Goal: Task Accomplishment & Management: Use online tool/utility

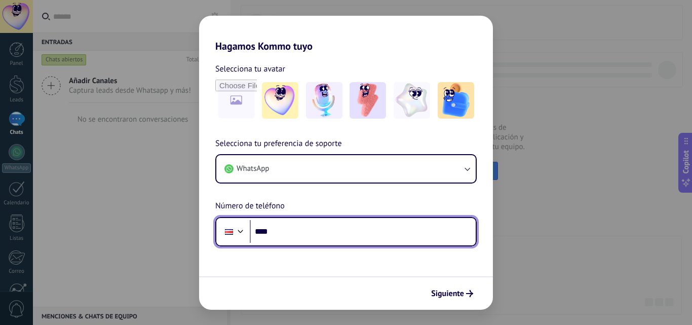
click at [308, 231] on input "****" at bounding box center [363, 231] width 226 height 23
type input "**********"
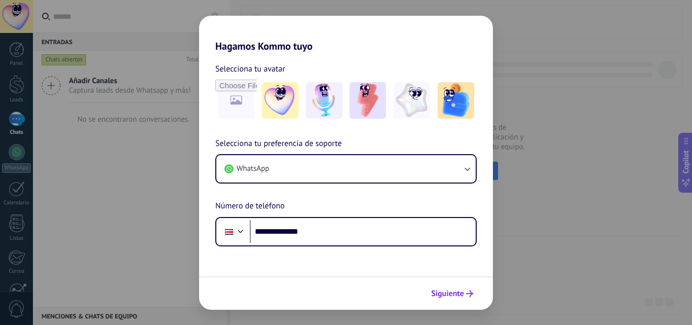
click at [456, 296] on span "Siguiente" at bounding box center [447, 293] width 33 height 7
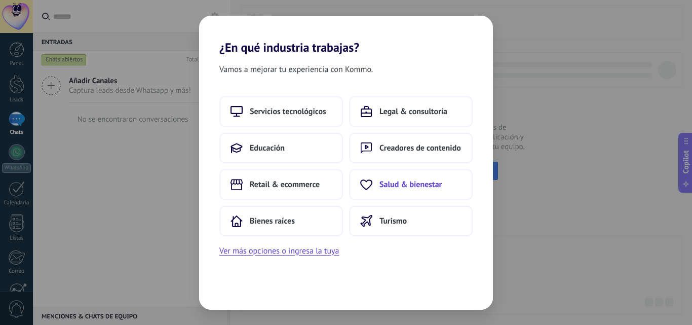
click at [410, 184] on span "Salud & bienestar" at bounding box center [411, 184] width 62 height 10
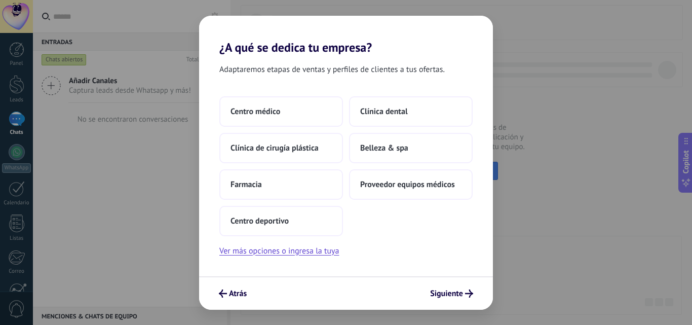
drag, startPoint x: 455, startPoint y: 293, endPoint x: 483, endPoint y: 292, distance: 28.9
click at [455, 293] on span "Siguiente" at bounding box center [446, 293] width 33 height 7
click at [385, 147] on span "Belleza & spa" at bounding box center [384, 148] width 48 height 10
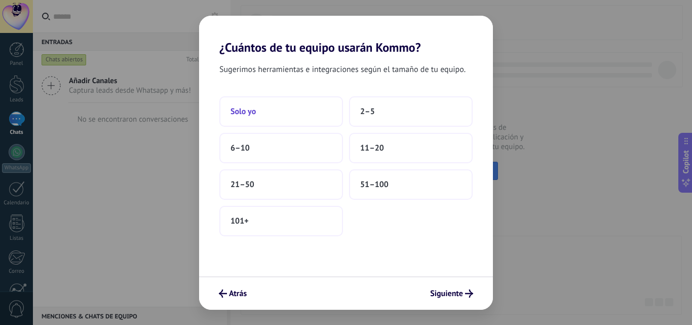
click at [255, 113] on span "Solo yo" at bounding box center [243, 111] width 25 height 10
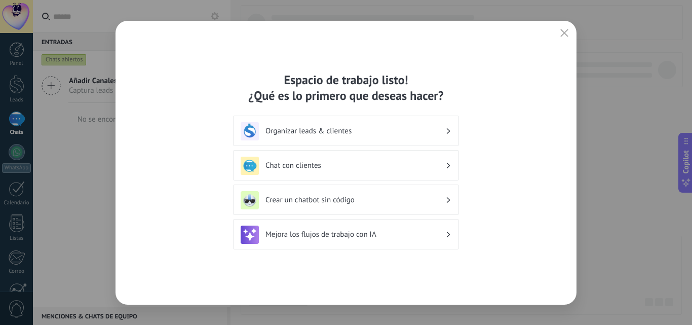
click at [420, 132] on h3 "Organizar leads & clientes" at bounding box center [356, 131] width 180 height 10
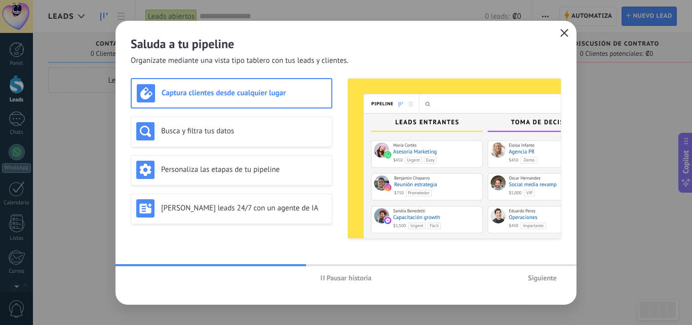
click at [561, 35] on icon "button" at bounding box center [564, 33] width 8 height 8
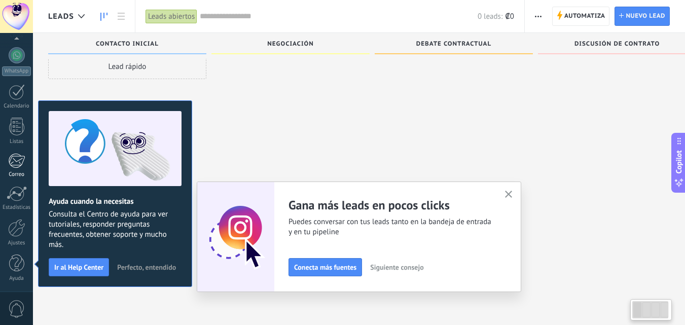
scroll to position [17, 0]
click at [13, 240] on div "Ajustes" at bounding box center [16, 243] width 29 height 7
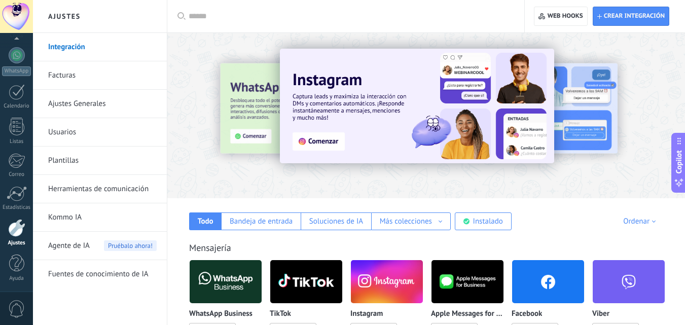
click at [241, 19] on input "text" at bounding box center [349, 16] width 321 height 11
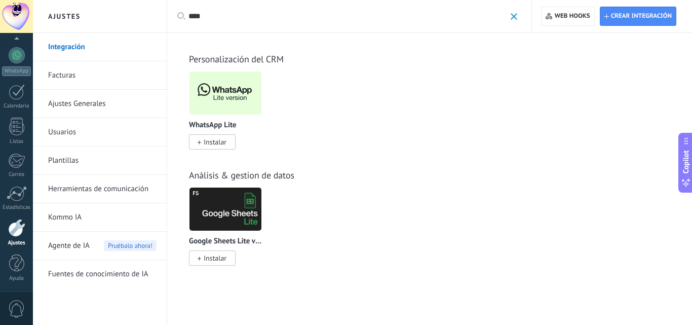
type input "****"
click at [227, 87] on img at bounding box center [226, 92] width 72 height 49
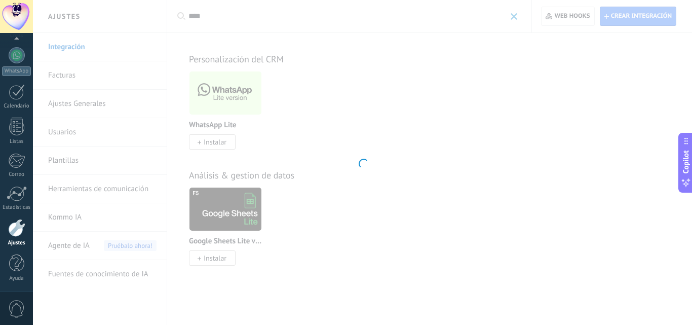
click at [212, 140] on div at bounding box center [362, 162] width 659 height 325
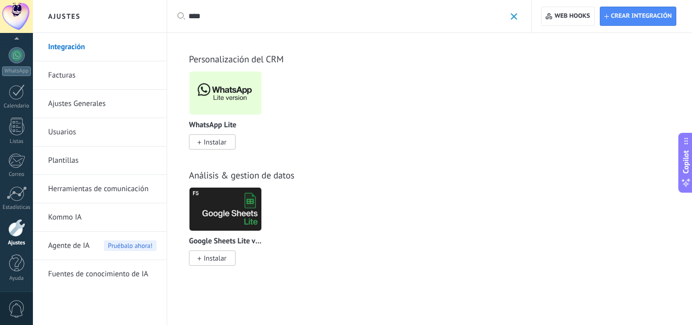
click at [216, 142] on span "Instalar" at bounding box center [215, 141] width 23 height 9
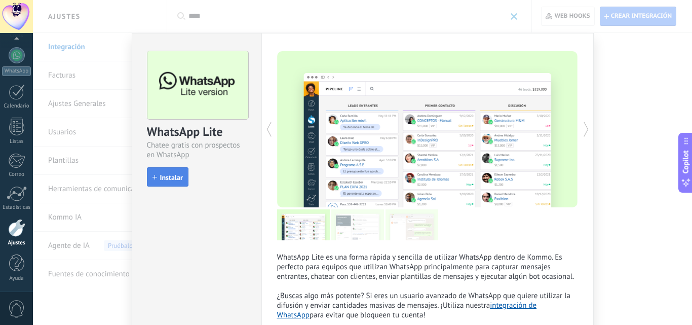
click at [169, 175] on span "Instalar" at bounding box center [171, 177] width 23 height 7
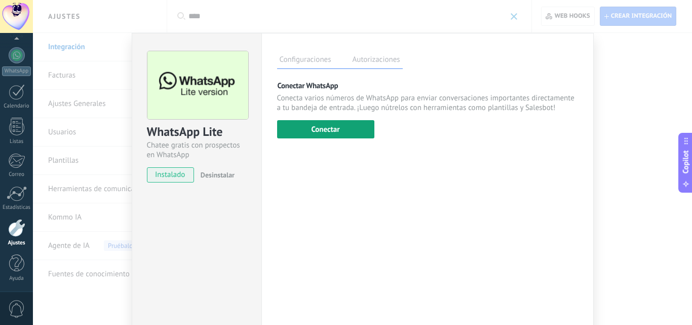
click at [324, 129] on button "Conectar" at bounding box center [325, 129] width 97 height 18
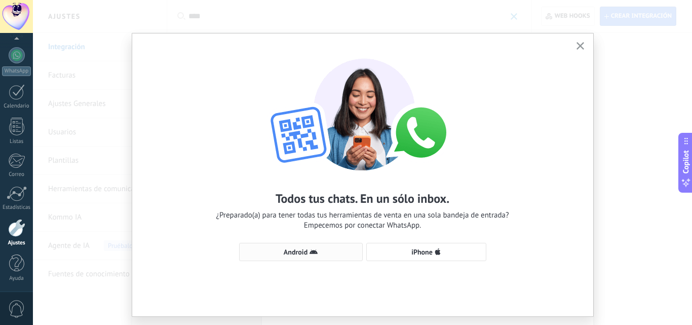
click at [303, 252] on span "Android" at bounding box center [296, 251] width 24 height 7
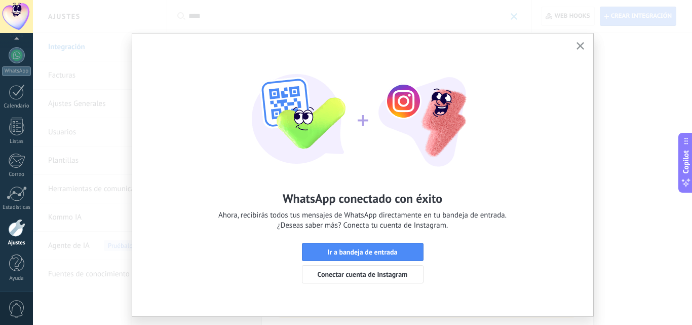
click at [577, 45] on use "button" at bounding box center [581, 46] width 8 height 8
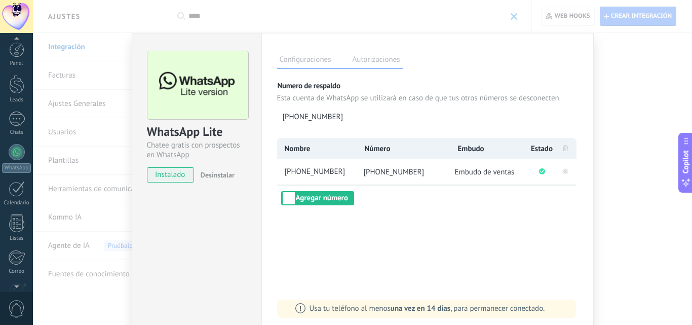
scroll to position [97, 0]
click at [15, 232] on div at bounding box center [16, 228] width 17 height 18
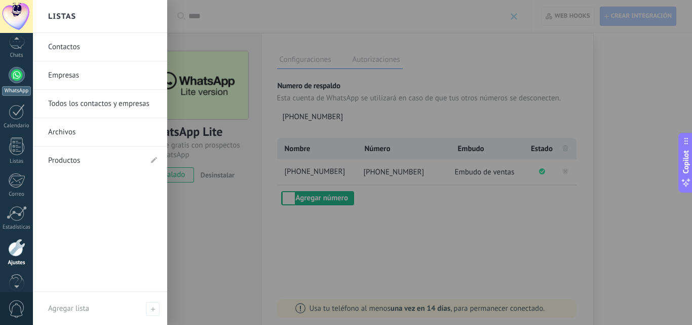
scroll to position [45, 0]
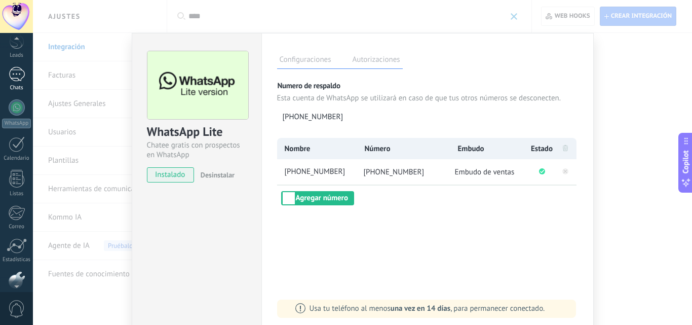
click at [18, 80] on div at bounding box center [17, 74] width 16 height 15
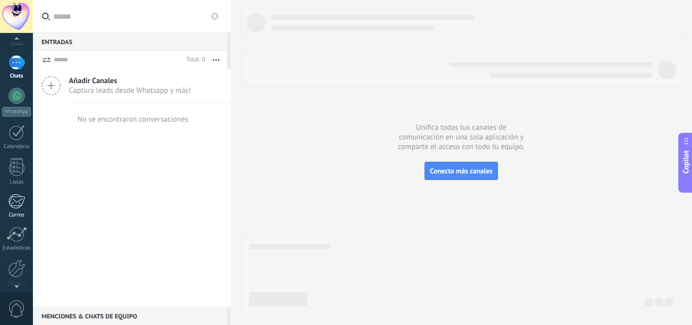
scroll to position [97, 0]
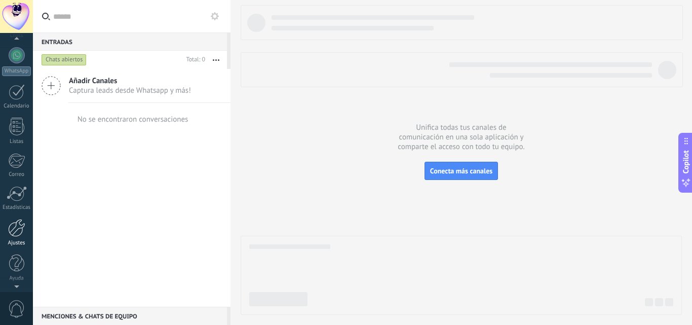
click at [19, 237] on link "Ajustes" at bounding box center [16, 232] width 33 height 27
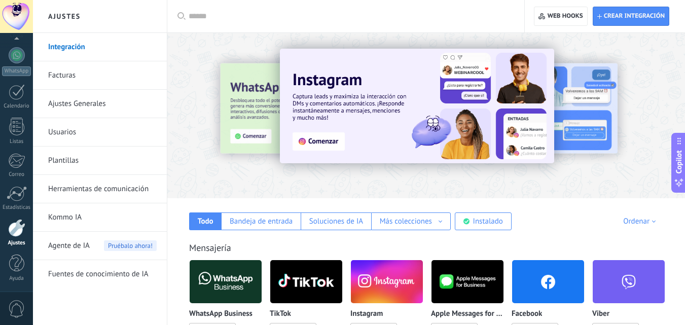
click at [88, 187] on link "Herramientas de comunicación" at bounding box center [102, 189] width 108 height 28
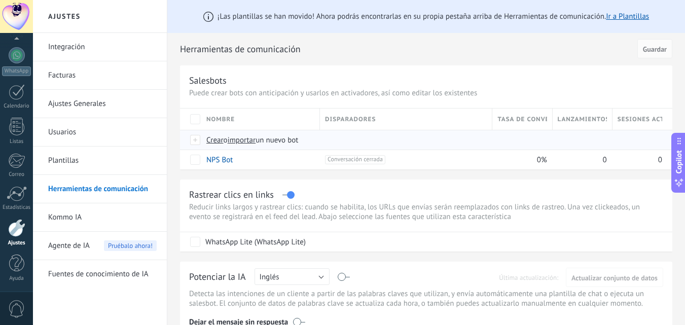
click at [215, 140] on span "Crear" at bounding box center [214, 140] width 17 height 10
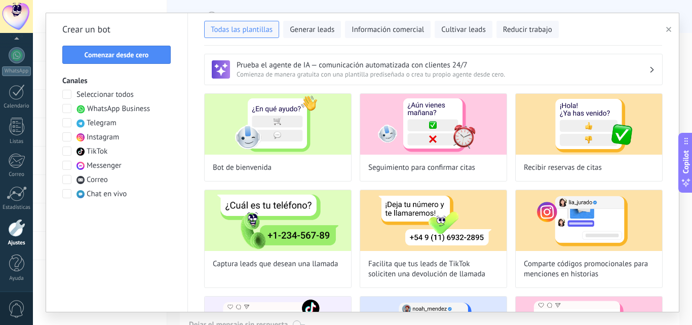
click at [66, 94] on span at bounding box center [66, 94] width 9 height 9
click at [114, 58] on span "Comenzar desde cero" at bounding box center [117, 54] width 64 height 7
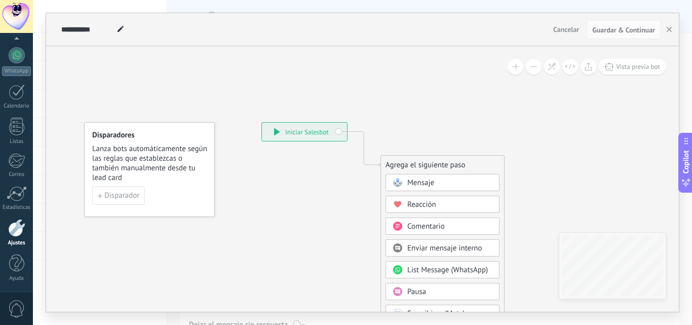
click at [422, 183] on span "Mensaje" at bounding box center [420, 183] width 27 height 10
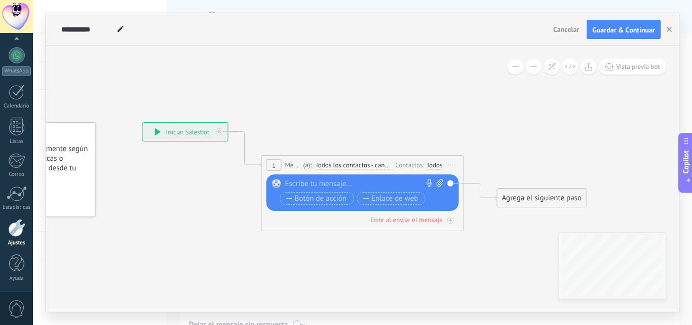
click at [312, 184] on div at bounding box center [360, 184] width 150 height 10
paste div
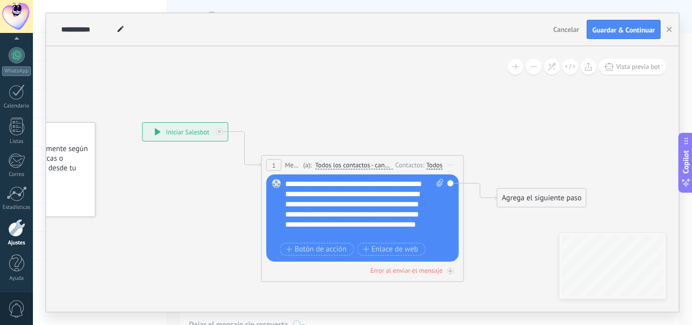
click at [521, 199] on div "Agrega el siguiente paso" at bounding box center [542, 198] width 89 height 17
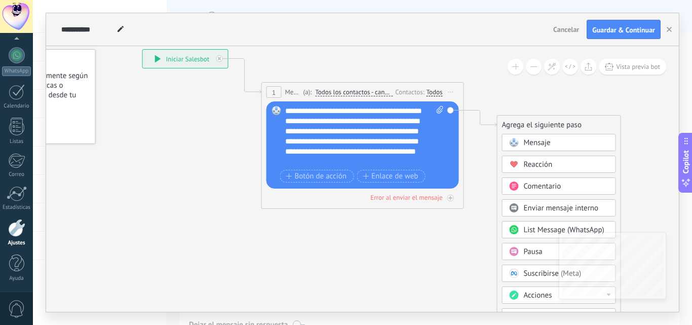
click at [526, 255] on span "Pausa" at bounding box center [533, 252] width 19 height 10
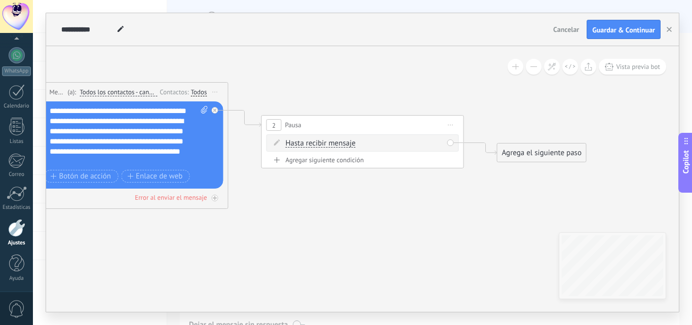
click at [338, 143] on span "Hasta recibir mensaje" at bounding box center [321, 143] width 70 height 8
click at [338, 143] on button "Hasta recibir mensaje" at bounding box center [344, 143] width 127 height 18
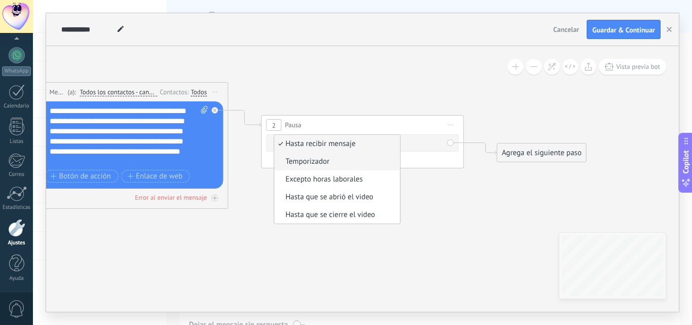
click at [319, 161] on span "Temporizador" at bounding box center [336, 162] width 123 height 10
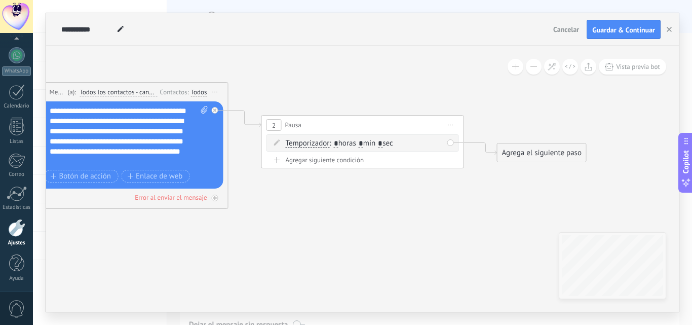
click at [363, 144] on input "*" at bounding box center [361, 144] width 5 height 8
type input "*"
click at [393, 143] on span ": * horas * min * sec" at bounding box center [360, 143] width 63 height 10
click at [383, 142] on input "*" at bounding box center [380, 144] width 5 height 8
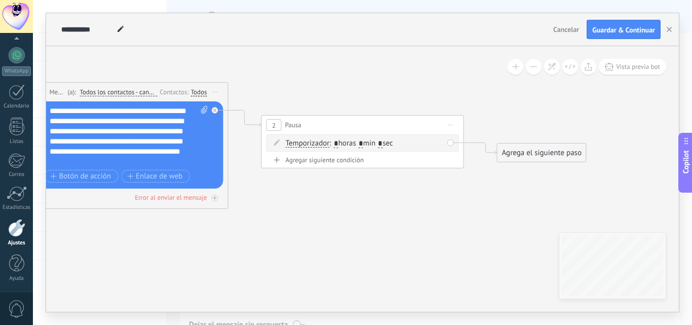
type input "**"
click at [534, 156] on div "Agrega el siguiente paso" at bounding box center [542, 152] width 89 height 17
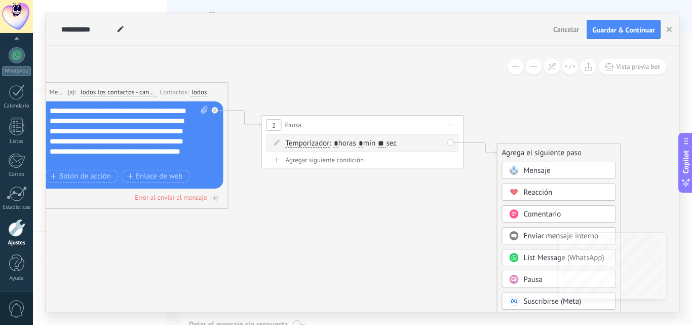
click at [535, 171] on span "Mensaje" at bounding box center [537, 171] width 27 height 10
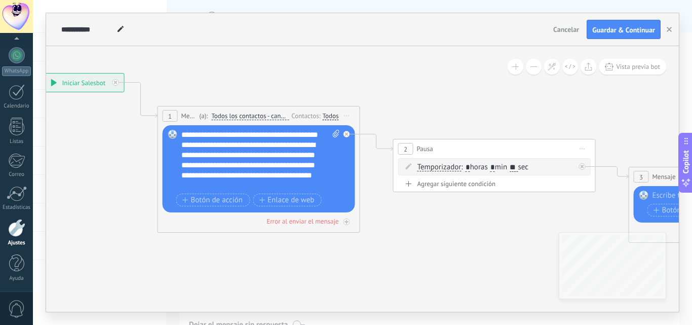
drag, startPoint x: 134, startPoint y: 231, endPoint x: 477, endPoint y: 247, distance: 343.5
click at [477, 247] on icon at bounding box center [479, 158] width 1388 height 676
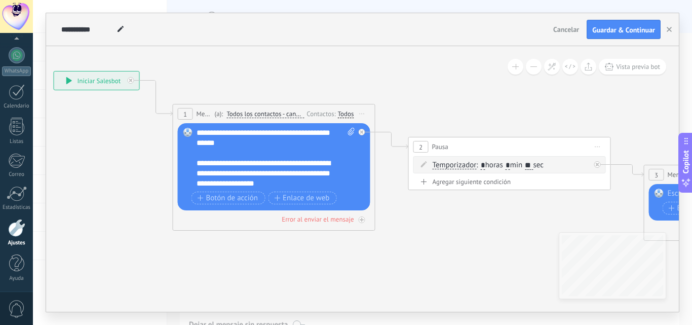
scroll to position [466, 0]
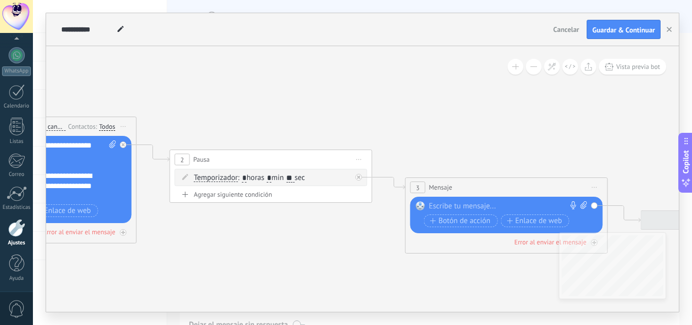
drag, startPoint x: 455, startPoint y: 237, endPoint x: 209, endPoint y: 249, distance: 246.1
click at [209, 249] on icon at bounding box center [256, 168] width 1388 height 676
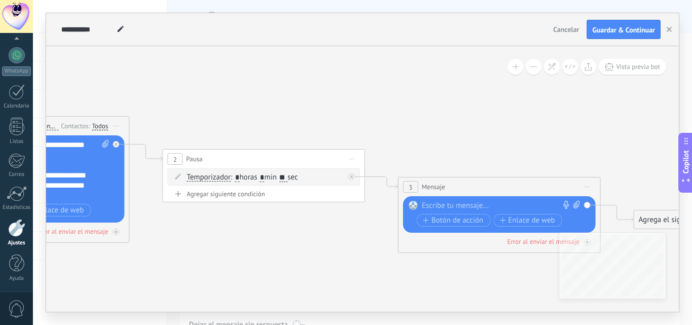
click at [434, 206] on div at bounding box center [497, 206] width 150 height 10
paste div
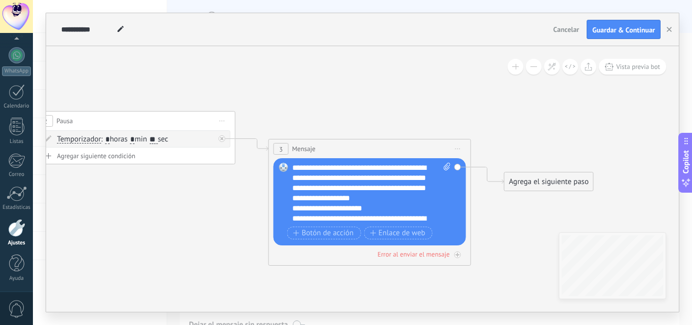
drag, startPoint x: 264, startPoint y: 253, endPoint x: 179, endPoint y: 223, distance: 90.4
click at [179, 223] on icon at bounding box center [119, 130] width 1388 height 676
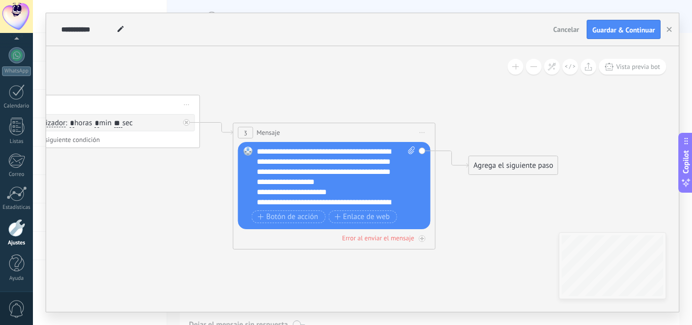
click at [498, 165] on div "Agrega el siguiente paso" at bounding box center [513, 165] width 89 height 17
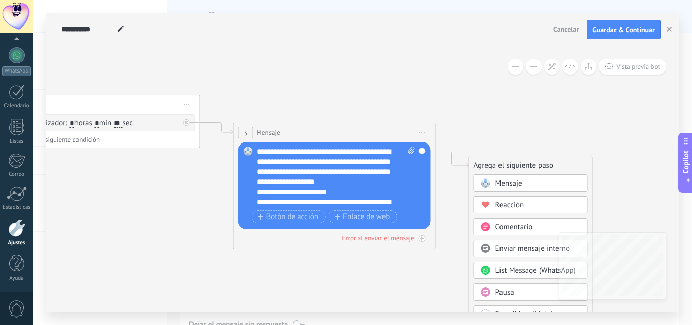
click at [507, 290] on span "Pausa" at bounding box center [505, 292] width 19 height 10
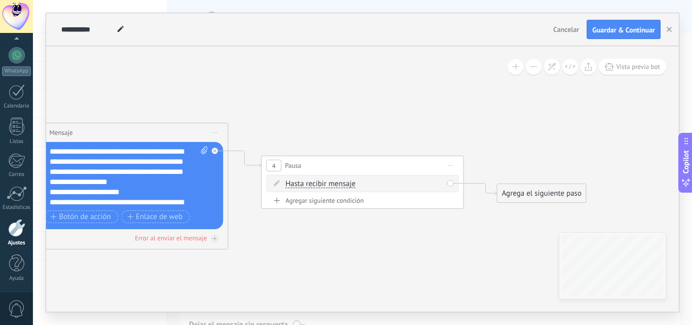
click at [336, 185] on span "Hasta recibir mensaje" at bounding box center [321, 184] width 70 height 8
click at [336, 185] on button "Hasta recibir mensaje" at bounding box center [344, 184] width 127 height 18
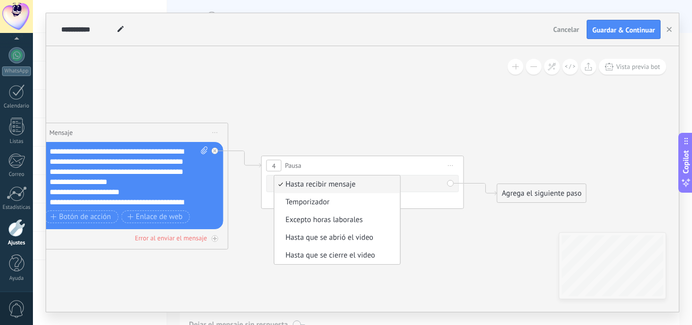
click at [328, 201] on span "Temporizador" at bounding box center [336, 202] width 123 height 10
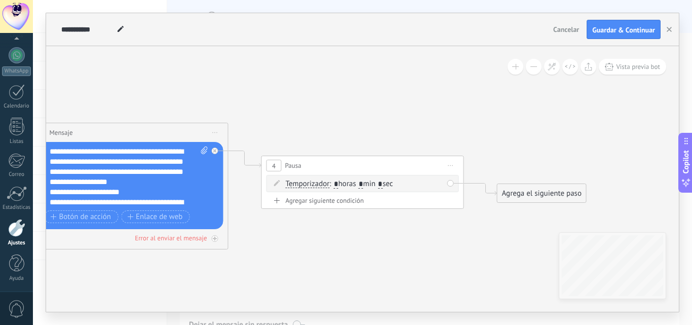
click at [363, 184] on input "*" at bounding box center [361, 184] width 5 height 8
type input "*"
click at [393, 186] on span ": * horas * min * sec" at bounding box center [360, 184] width 63 height 10
click at [393, 184] on span ": * horas * min * sec" at bounding box center [360, 184] width 63 height 10
click at [383, 183] on input "*" at bounding box center [380, 184] width 5 height 8
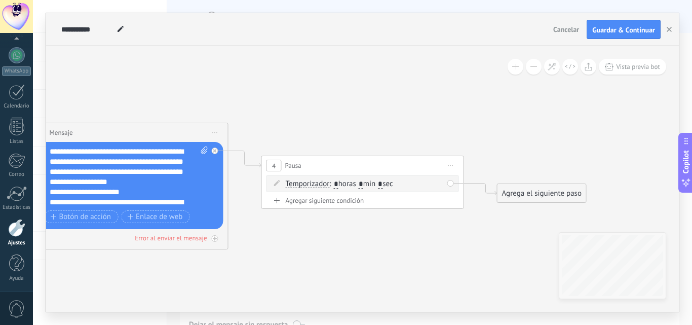
type input "**"
click at [532, 197] on div "Agrega el siguiente paso" at bounding box center [542, 193] width 89 height 17
click at [538, 210] on span "Mensaje" at bounding box center [537, 211] width 27 height 10
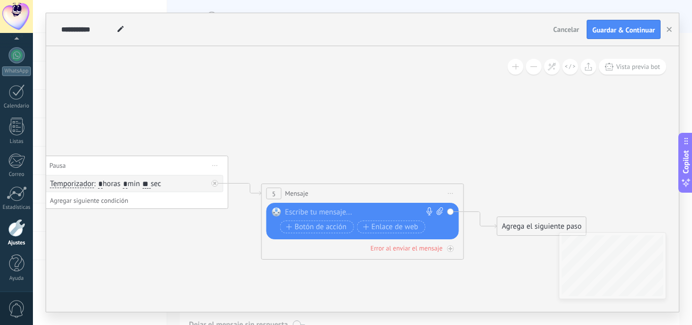
click at [297, 212] on div at bounding box center [360, 212] width 150 height 10
paste div
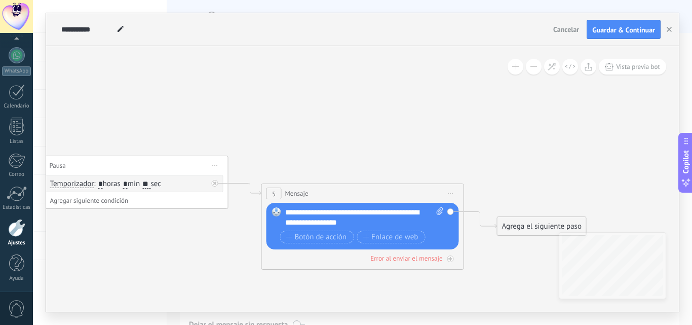
click at [286, 210] on div "**********" at bounding box center [364, 217] width 159 height 20
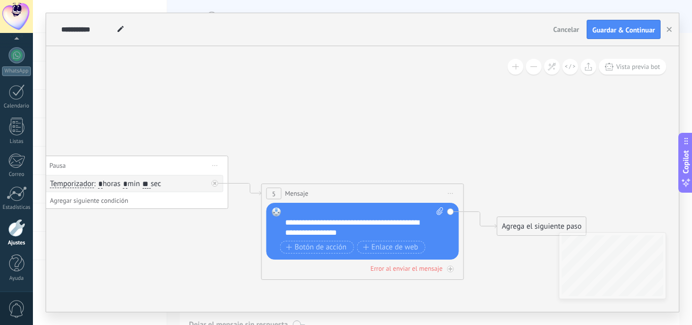
click at [286, 213] on div at bounding box center [359, 212] width 148 height 10
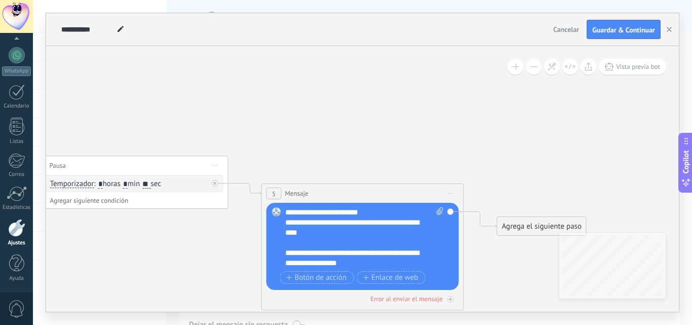
scroll to position [0, 0]
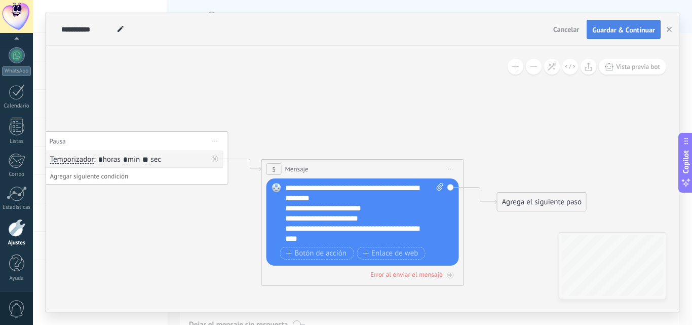
click at [620, 31] on span "Guardar & Continuar" at bounding box center [623, 29] width 63 height 7
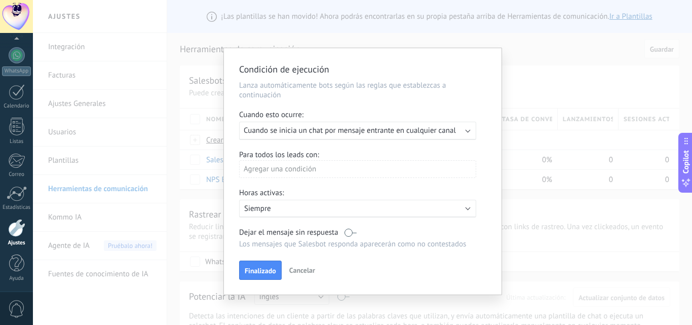
click at [464, 129] on div "Ejecutar: Cuando se inicia un chat por mensaje entrante en cualquier canal" at bounding box center [357, 131] width 237 height 18
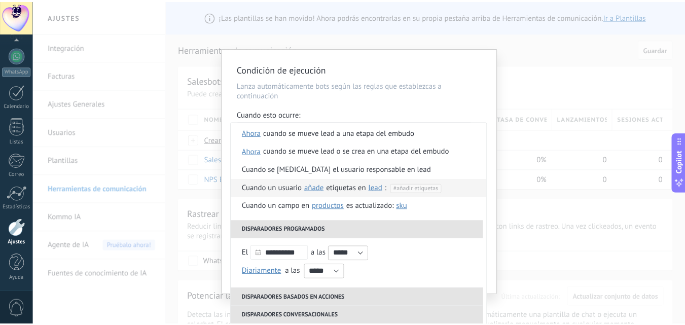
scroll to position [152, 0]
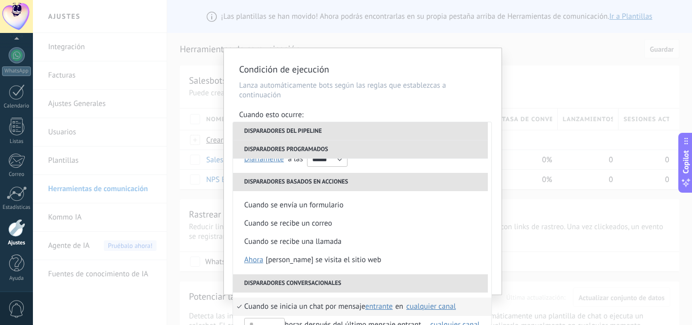
click at [338, 304] on span "Cuando se inicia un chat por mensaje" at bounding box center [304, 306] width 121 height 18
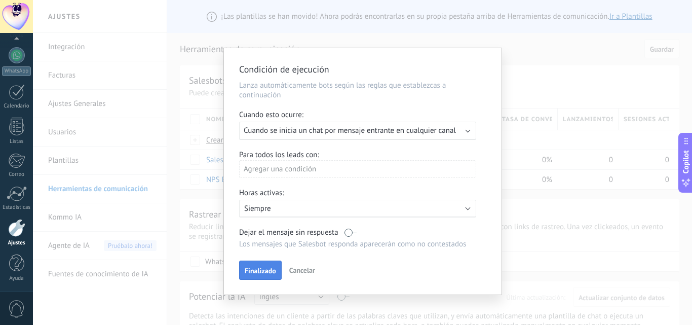
click at [260, 268] on span "Finalizado" at bounding box center [260, 270] width 31 height 7
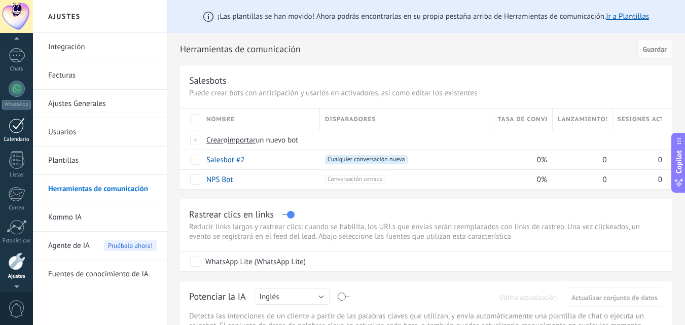
scroll to position [0, 0]
click at [14, 86] on div at bounding box center [16, 84] width 15 height 19
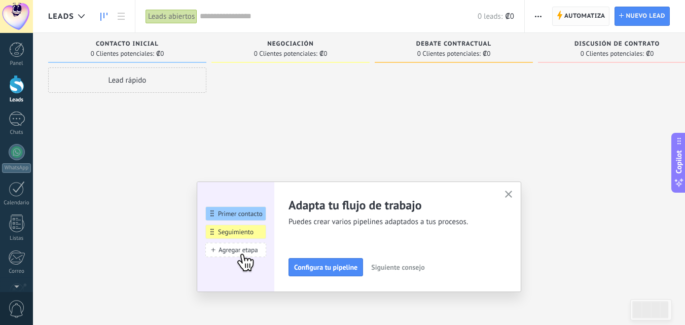
click at [579, 16] on span "Automatiza" at bounding box center [584, 16] width 41 height 18
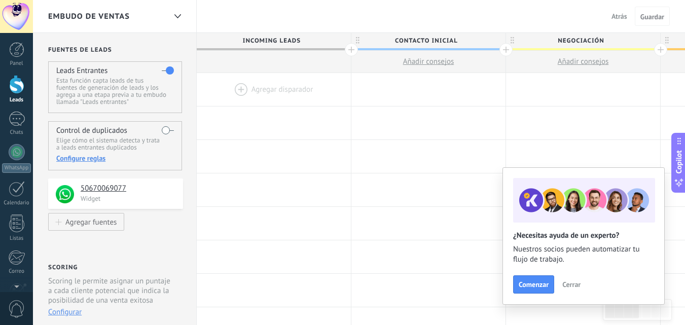
click at [263, 91] on div at bounding box center [274, 89] width 154 height 33
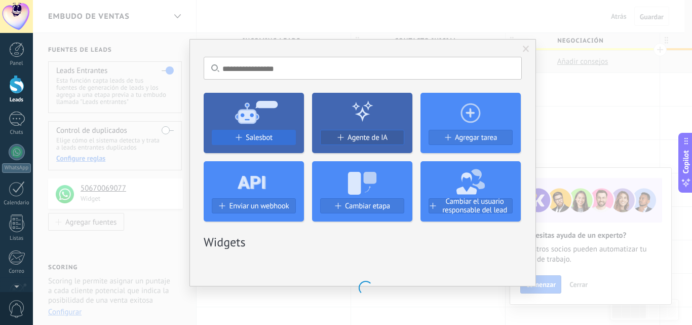
click at [256, 135] on span "Salesbot" at bounding box center [259, 137] width 27 height 9
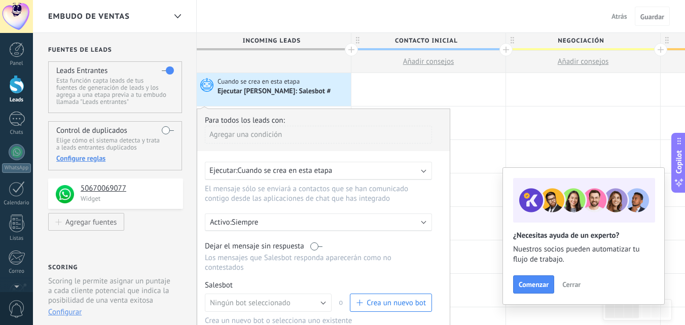
click at [419, 169] on div "Ejecutar: Cuando se crea en esta etapa" at bounding box center [314, 171] width 210 height 10
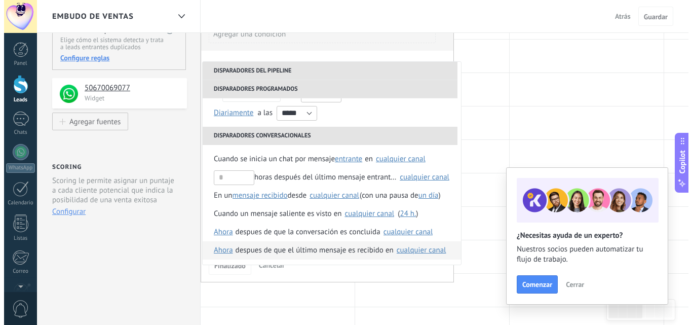
scroll to position [101, 0]
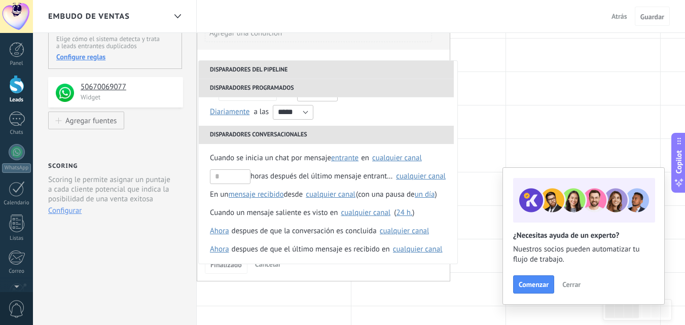
click at [283, 159] on span "Cuando se inicia un chat por mensaje" at bounding box center [270, 158] width 121 height 18
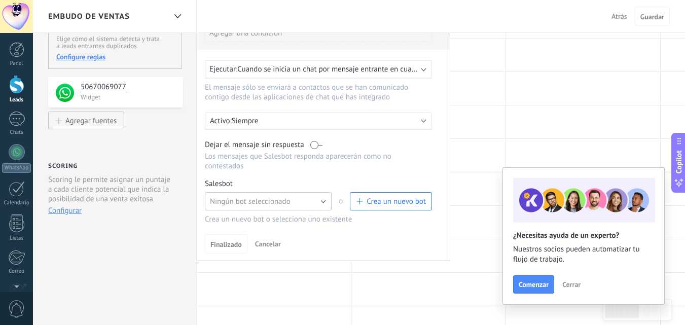
click at [322, 202] on button "Ningún bot seleccionado" at bounding box center [268, 201] width 127 height 18
click at [230, 219] on span "Salesbot #2" at bounding box center [263, 219] width 129 height 10
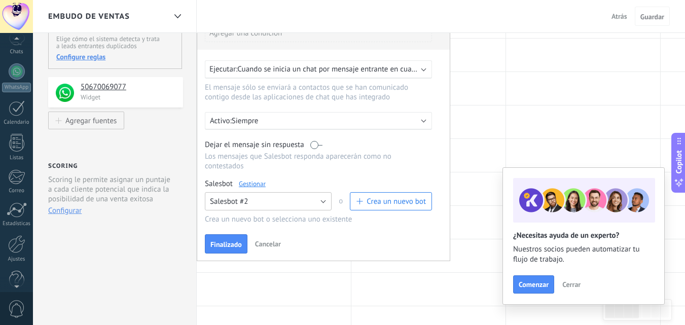
scroll to position [97, 0]
click at [19, 228] on div at bounding box center [16, 228] width 17 height 18
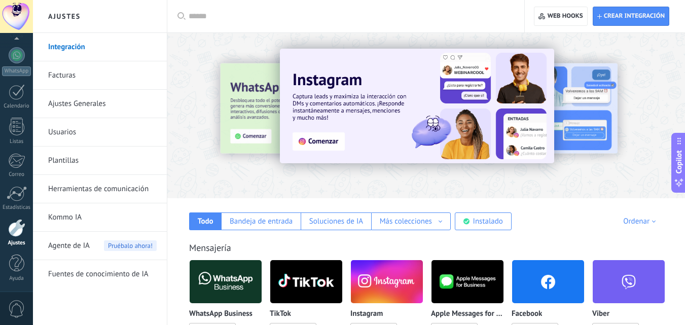
click at [89, 185] on link "Herramientas de comunicación" at bounding box center [102, 189] width 108 height 28
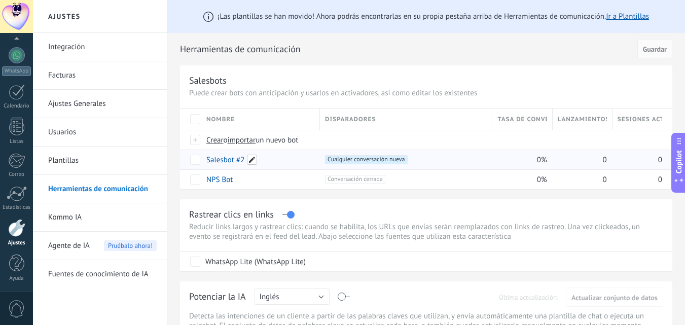
click at [253, 159] on span at bounding box center [252, 160] width 10 height 10
type input "*"
type input "**********"
click at [232, 184] on span "Guardar" at bounding box center [229, 182] width 24 height 7
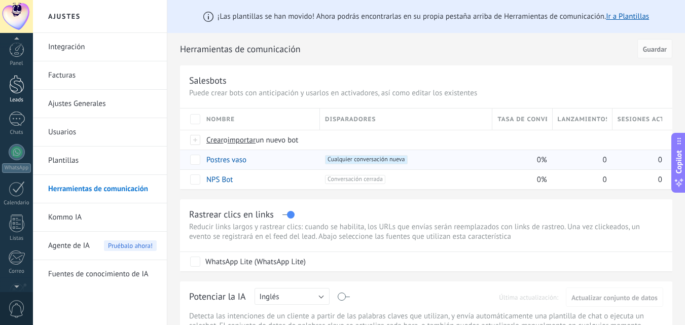
click at [15, 89] on div at bounding box center [16, 84] width 15 height 19
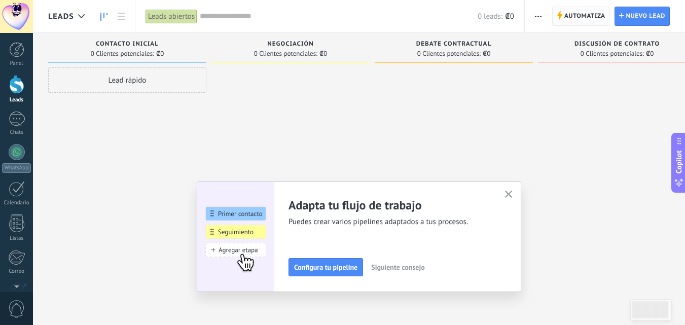
click at [586, 13] on span "Automatiza" at bounding box center [584, 16] width 41 height 18
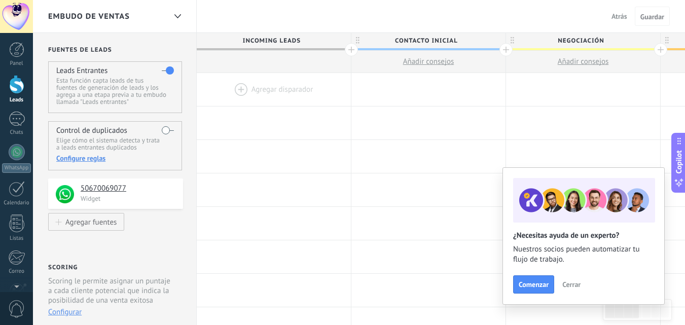
click at [276, 91] on div at bounding box center [274, 89] width 154 height 33
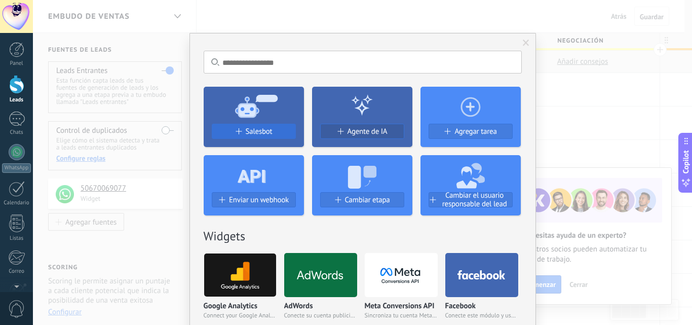
click at [259, 130] on span "Salesbot" at bounding box center [259, 131] width 27 height 9
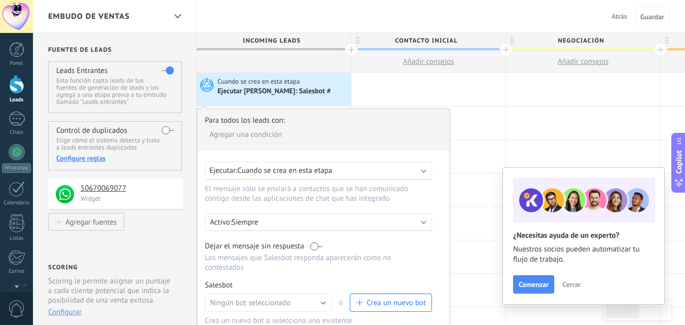
click at [422, 170] on b at bounding box center [423, 169] width 5 height 5
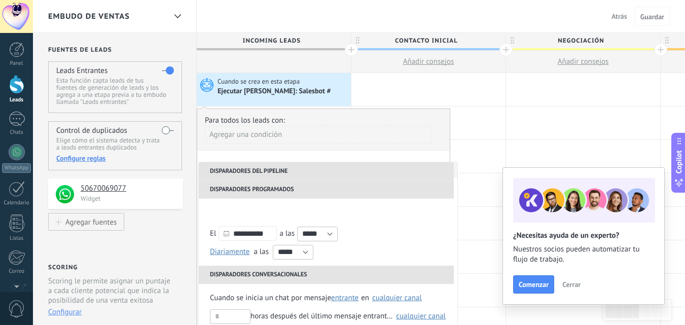
scroll to position [65, 0]
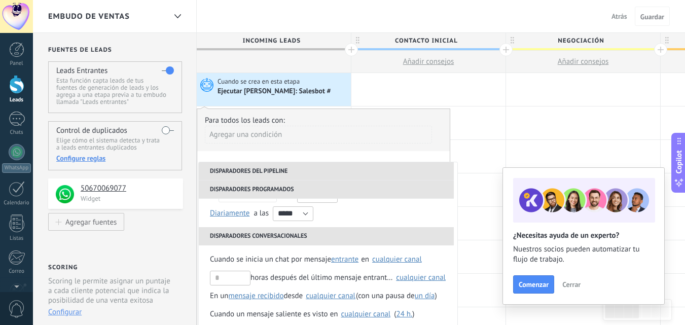
click at [311, 258] on span "Cuando se inicia un chat por mensaje" at bounding box center [270, 259] width 121 height 18
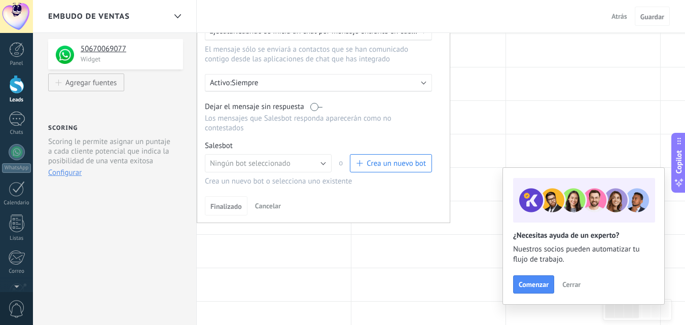
scroll to position [152, 0]
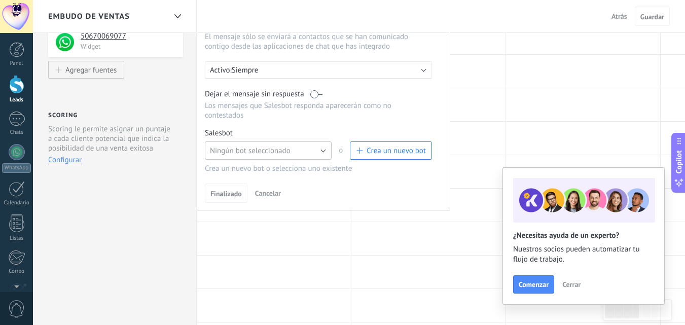
click at [320, 148] on button "Ningún bot seleccionado" at bounding box center [268, 150] width 127 height 18
click at [251, 168] on span "Postres vaso" at bounding box center [263, 168] width 129 height 10
click at [226, 194] on span "Finalizado" at bounding box center [225, 193] width 31 height 7
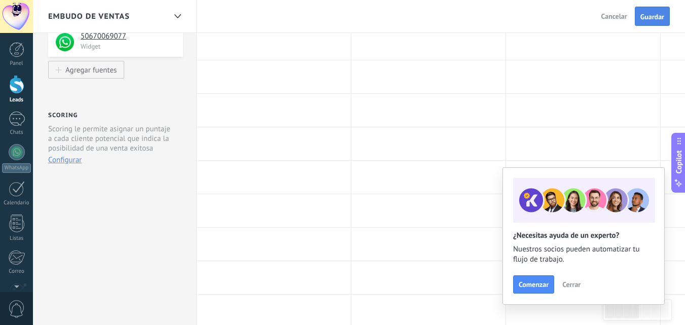
click at [648, 20] on span "Guardar" at bounding box center [652, 16] width 24 height 7
